Goal: Information Seeking & Learning: Find specific fact

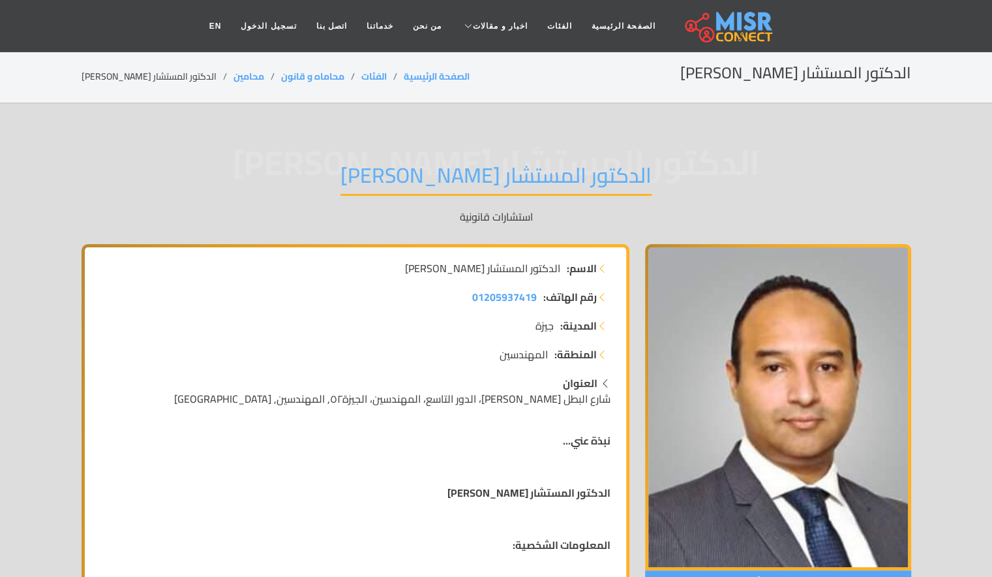
drag, startPoint x: 374, startPoint y: 270, endPoint x: 560, endPoint y: 264, distance: 185.3
click at [560, 264] on li "الاسم: الدكتور المستشار [PERSON_NAME]" at bounding box center [355, 268] width 510 height 16
copy span "الدكتور المستشار [PERSON_NAME]"
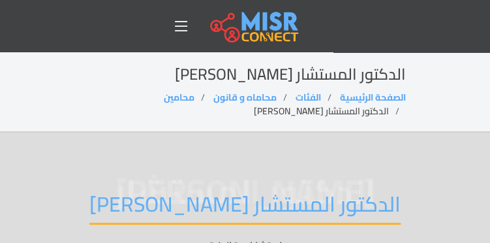
click at [206, 191] on span "الدكتور المستشار [PERSON_NAME]" at bounding box center [245, 191] width 321 height 0
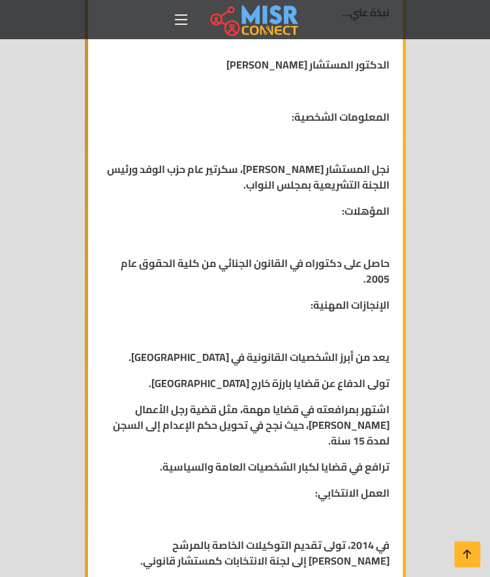
scroll to position [918, 0]
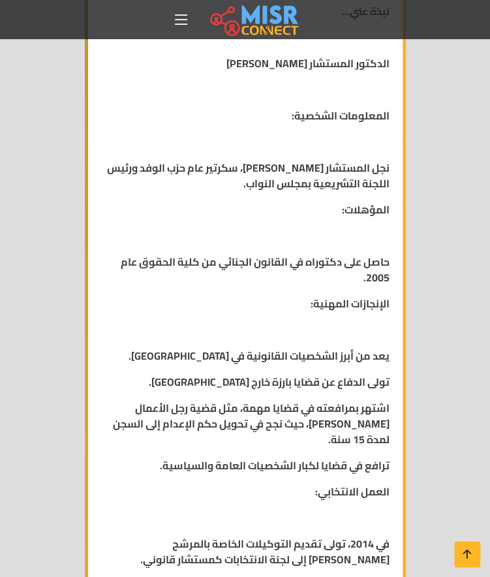
click at [277, 287] on strong "حاصل على دكتوراه في القانون الجنائي من كلية الحقوق عام 2005." at bounding box center [255, 269] width 269 height 35
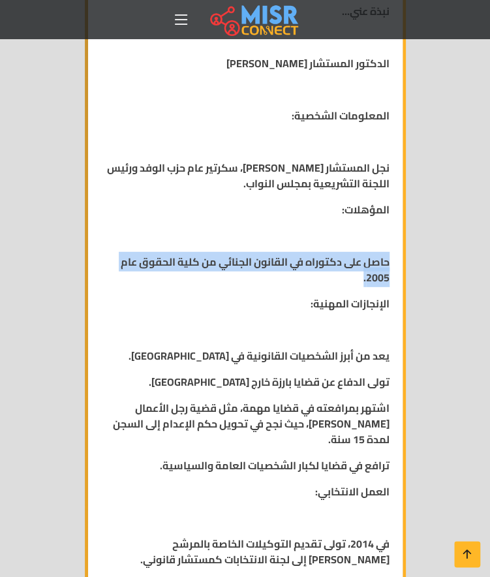
click at [277, 287] on strong "حاصل على دكتوراه في القانون الجنائي من كلية الحقوق عام 2005." at bounding box center [255, 269] width 269 height 35
copy div "حاصل على دكتوراه في القانون الجنائي من كلية الحقوق عام 2005."
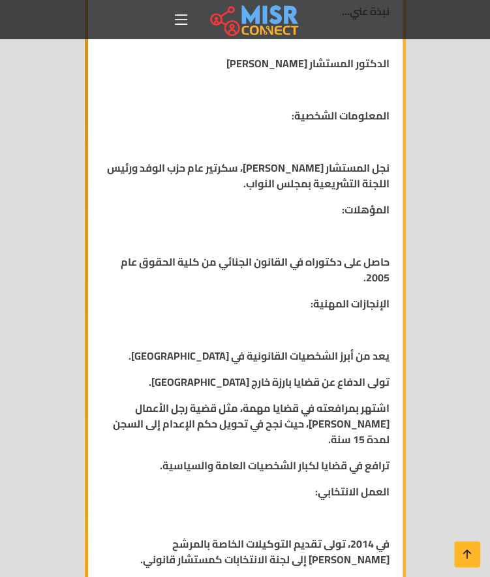
click at [300, 391] on strong "تولى الدفاع عن قضايا بارزة خارج [GEOGRAPHIC_DATA]." at bounding box center [269, 382] width 241 height 20
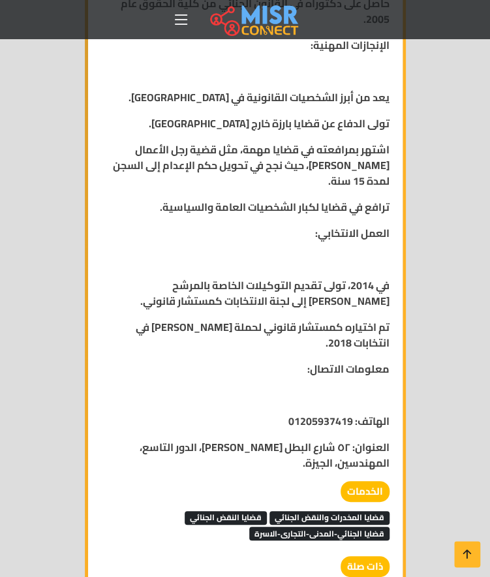
scroll to position [1178, 0]
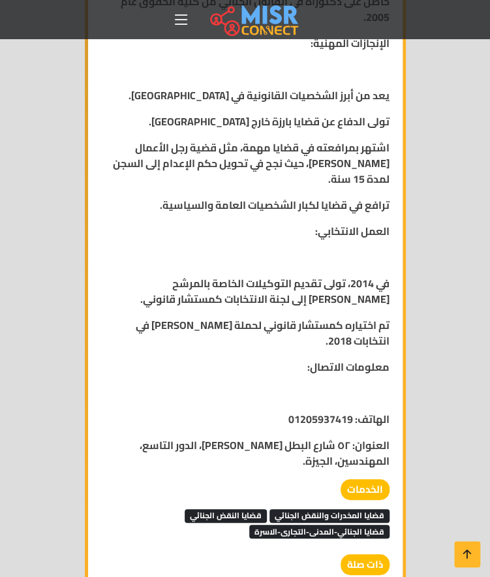
click at [303, 346] on strong "تم اختياره كمستشار قانوني لحملة [PERSON_NAME] في انتخابات 2018." at bounding box center [263, 332] width 254 height 35
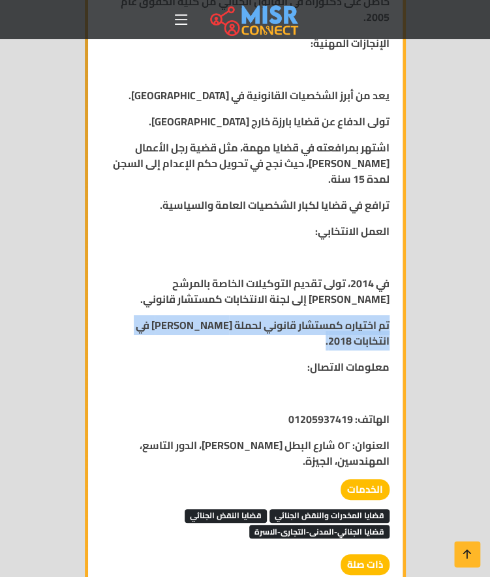
click at [303, 346] on strong "تم اختياره كمستشار قانوني لحملة [PERSON_NAME] في انتخابات 2018." at bounding box center [263, 332] width 254 height 35
copy div "تم اختياره كمستشار قانوني لحملة [PERSON_NAME] في انتخابات 2018."
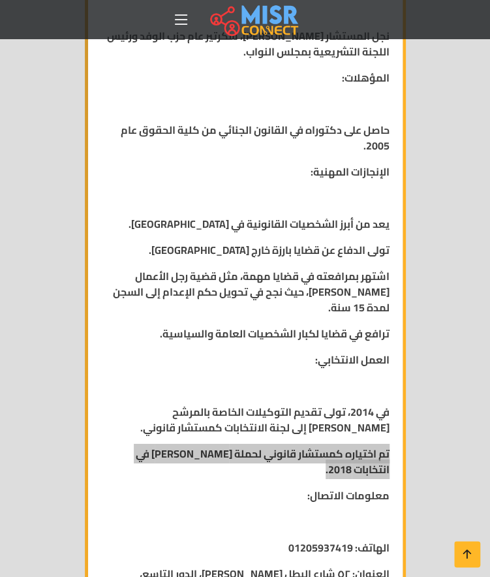
scroll to position [1040, 0]
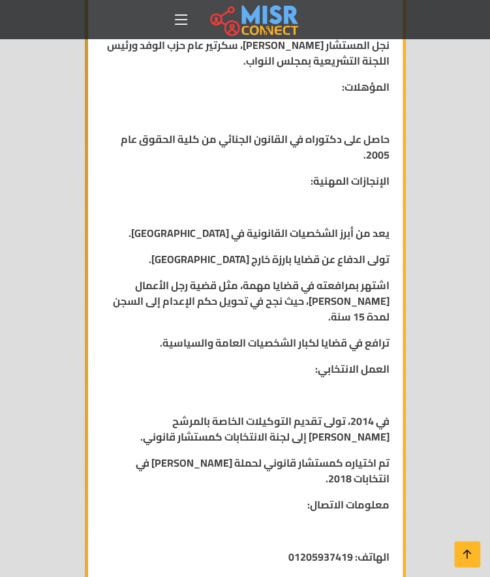
click at [330, 320] on strong "اشتهر بمرافعته في قضايا مهمة، مثل قضية رجل الأعمال [PERSON_NAME]، حيث نجح في تح…" at bounding box center [251, 300] width 277 height 51
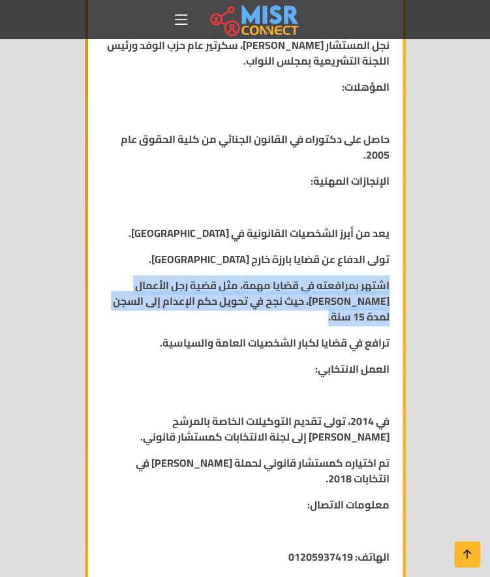
click at [330, 320] on strong "اشتهر بمرافعته في قضايا مهمة، مثل قضية رجل الأعمال [PERSON_NAME]، حيث نجح في تح…" at bounding box center [251, 300] width 277 height 51
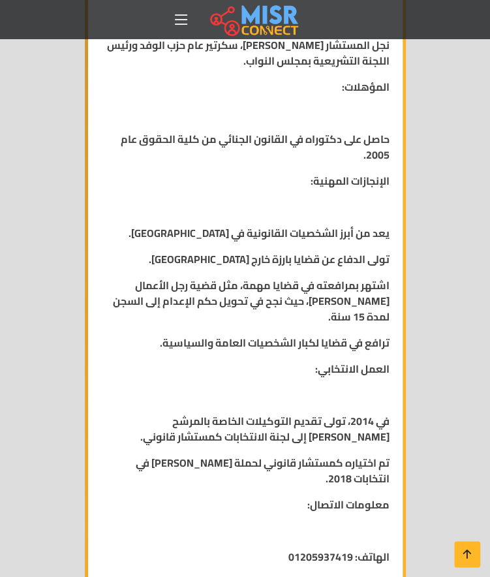
click at [325, 352] on strong "ترافع في قضايا لكبار الشخصيات العامة والسياسية." at bounding box center [275, 343] width 230 height 20
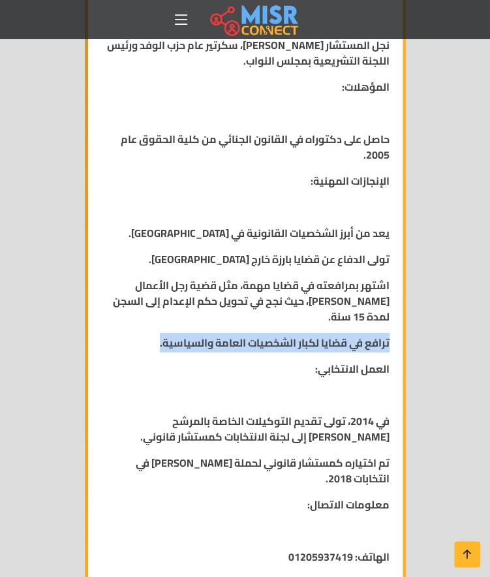
click at [325, 352] on strong "ترافع في قضايا لكبار الشخصيات العامة والسياسية." at bounding box center [275, 343] width 230 height 20
copy div "ترافع في قضايا لكبار الشخصيات العامة والسياسية."
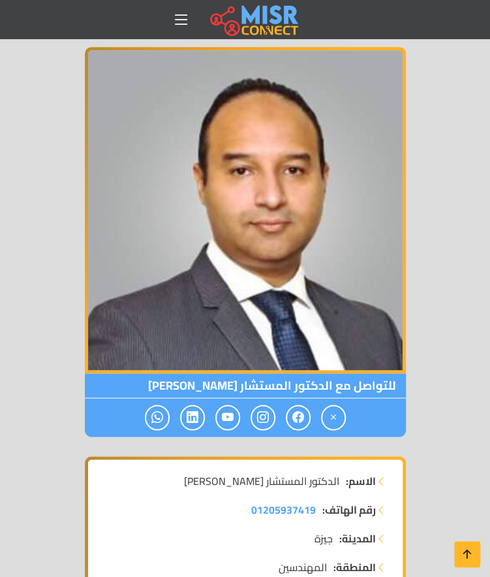
scroll to position [262, 0]
